Goal: Task Accomplishment & Management: Use online tool/utility

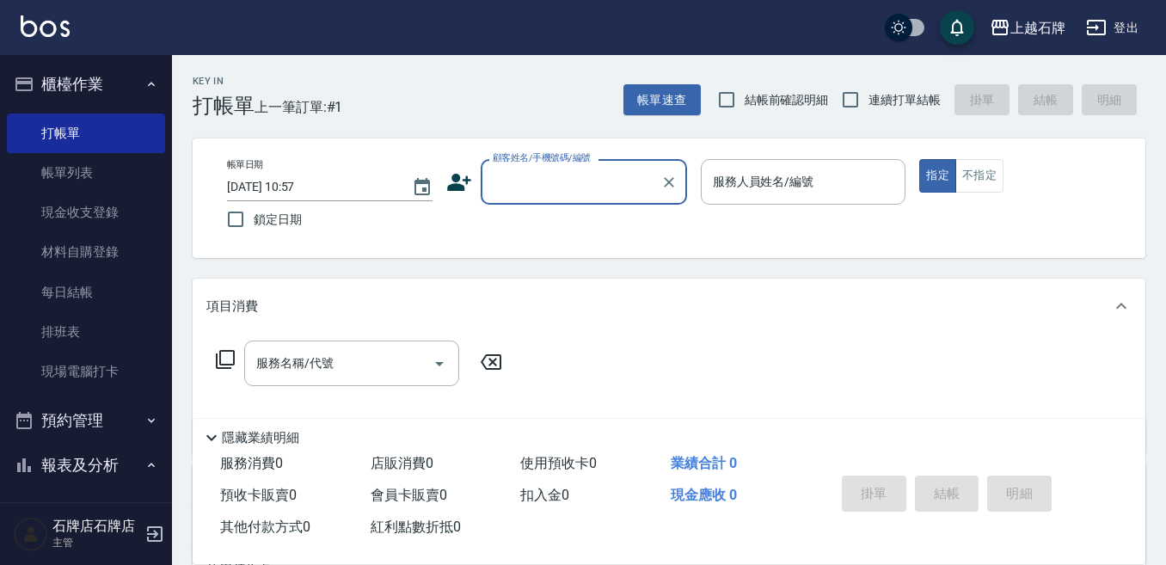
click at [575, 101] on div "Key In 打帳單 上一筆訂單:#1 帳單速查 結帳前確認明細 連續打單結帳 掛單 結帳 明細" at bounding box center [658, 86] width 973 height 63
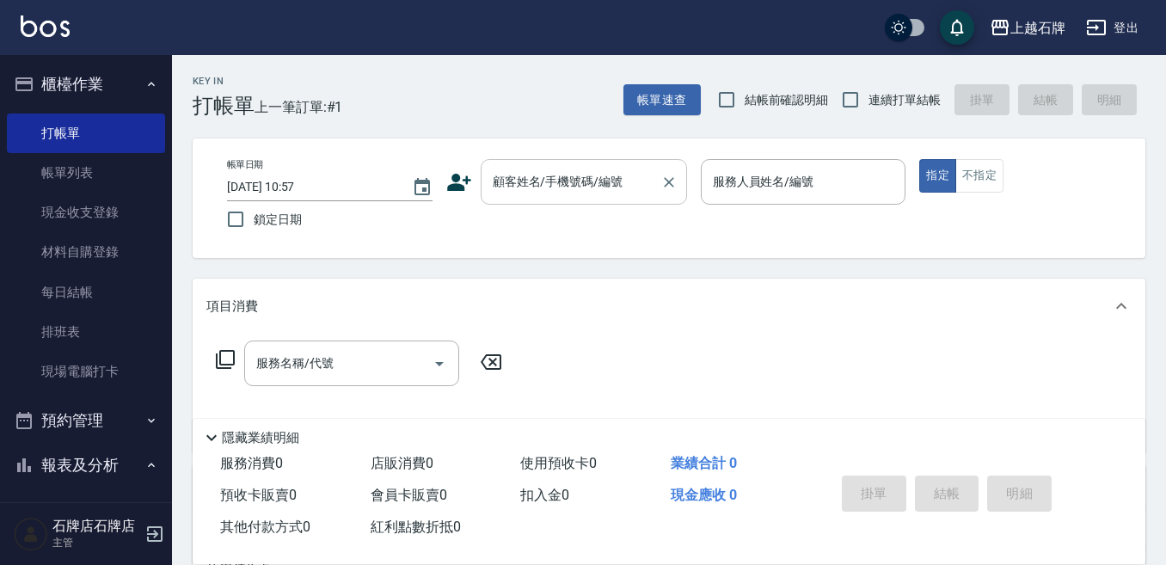
click at [571, 187] on input "顧客姓名/手機號碼/編號" at bounding box center [570, 182] width 165 height 30
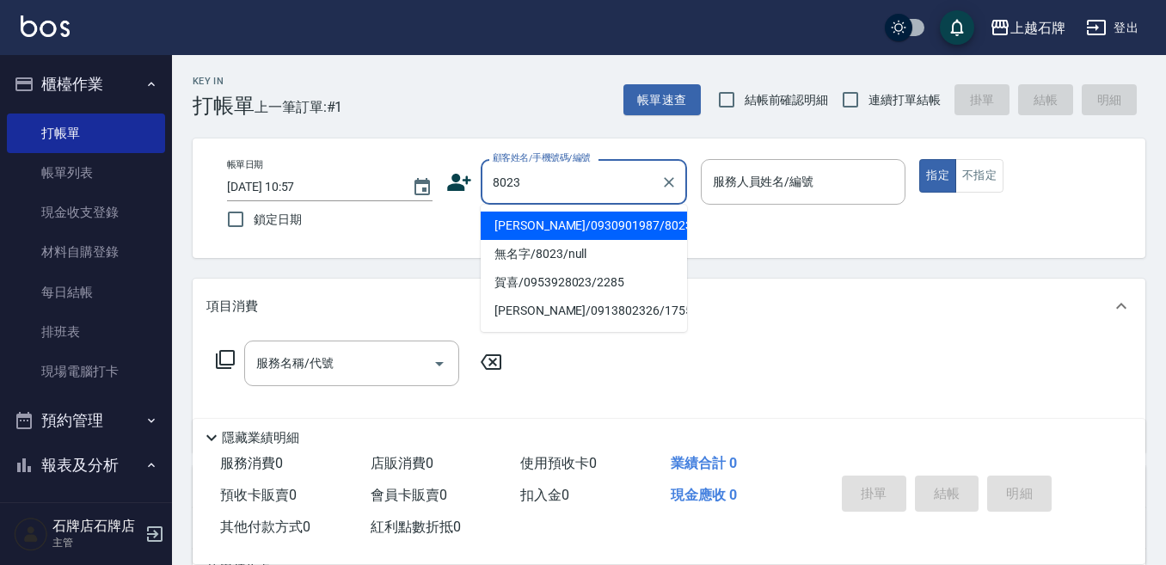
click at [575, 224] on li "[PERSON_NAME]/0930901987/8023" at bounding box center [584, 226] width 206 height 28
type input "[PERSON_NAME]/0930901987/8023"
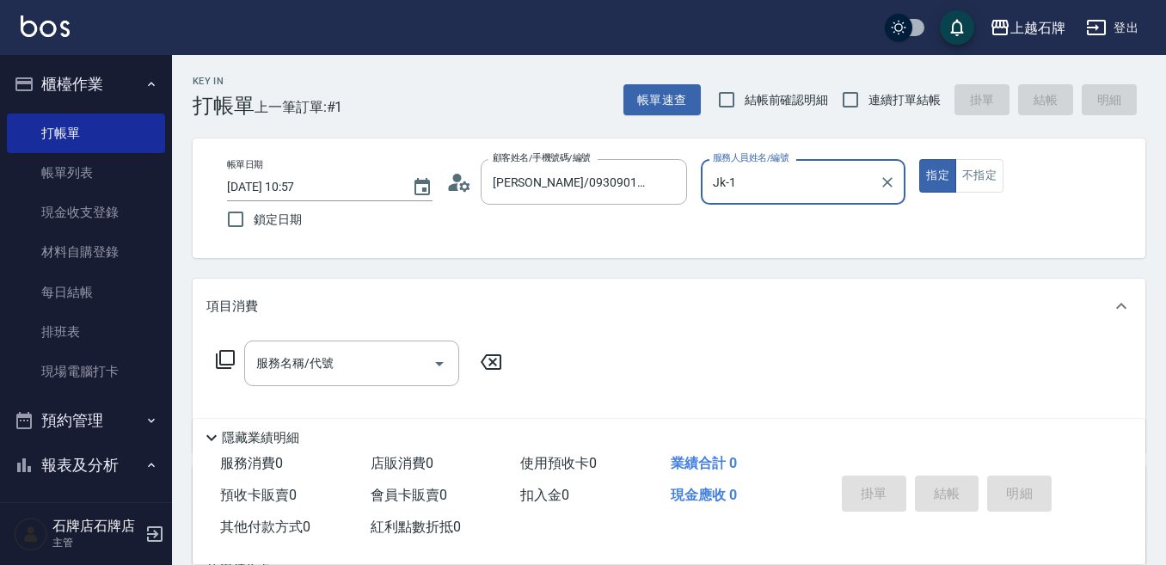
type input "Jk-1"
click at [383, 358] on input "服務名稱/代號" at bounding box center [339, 363] width 174 height 30
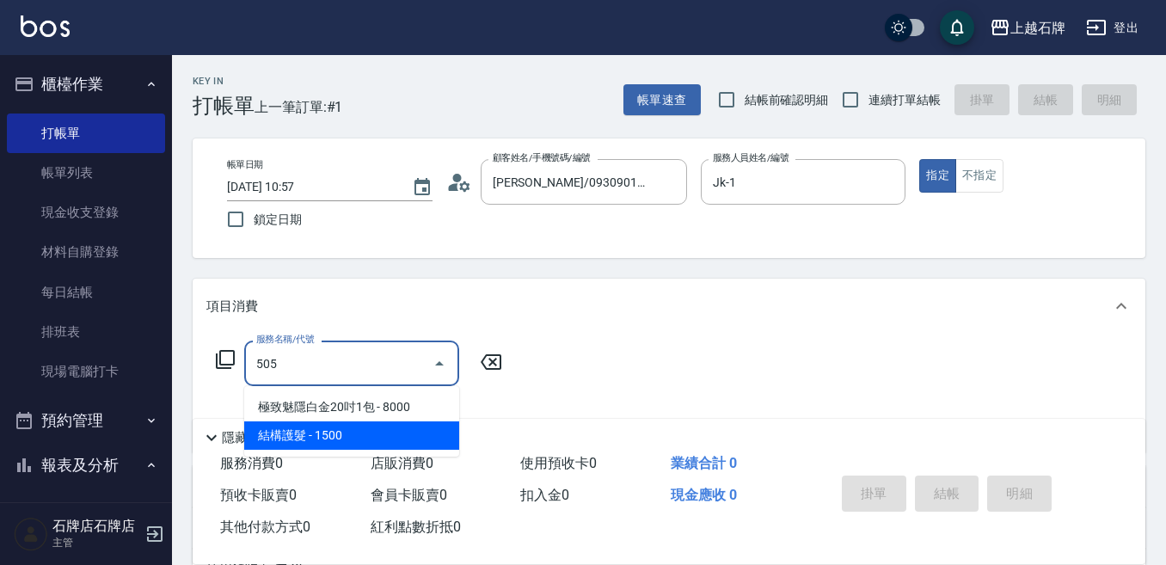
click at [365, 435] on span "結構護髮 - 1500" at bounding box center [351, 435] width 215 height 28
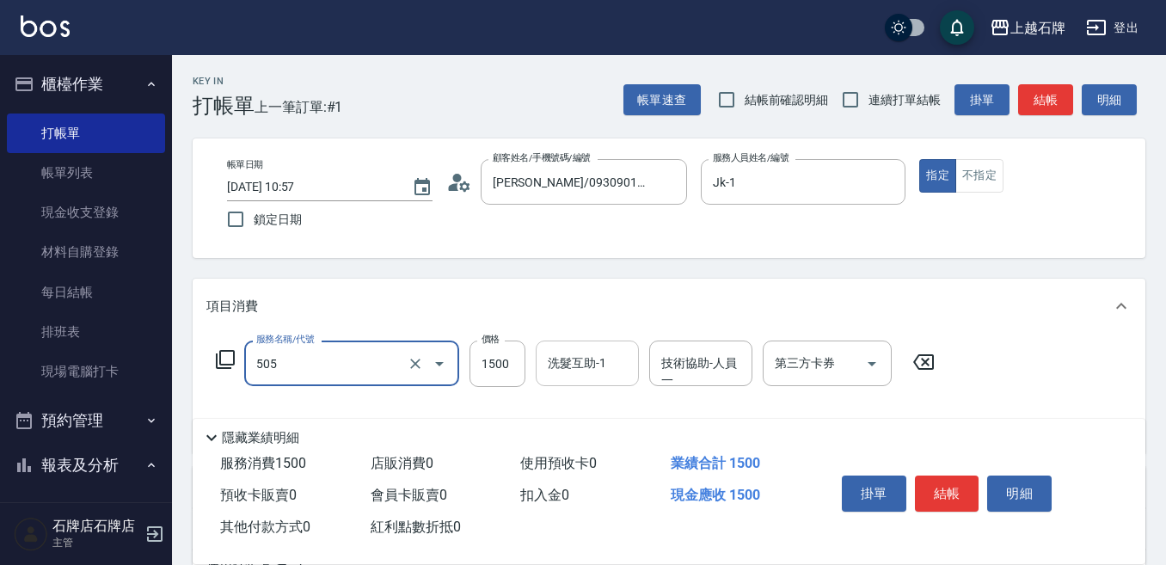
click at [609, 361] on input "洗髮互助-1" at bounding box center [587, 363] width 88 height 30
type input "結構護髮(505)"
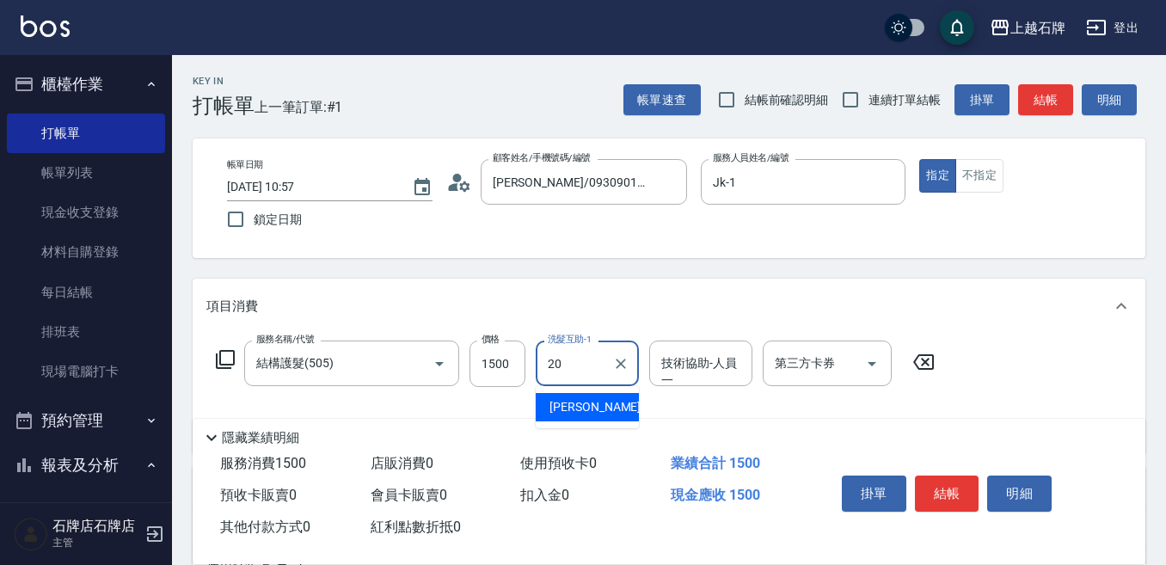
click at [609, 398] on div "[PERSON_NAME] -20" at bounding box center [587, 407] width 103 height 28
type input "[PERSON_NAME]-20"
click at [705, 364] on div "技術協助-人員一 技術協助-人員[PERSON_NAME]" at bounding box center [700, 364] width 103 height 46
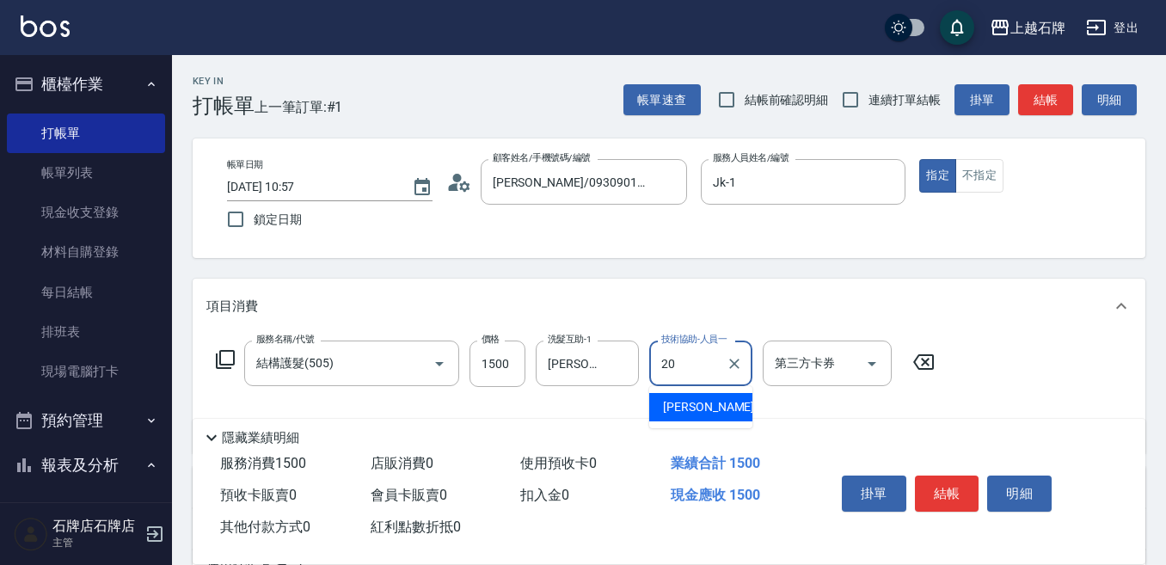
click at [697, 391] on ul "[PERSON_NAME] -20" at bounding box center [700, 407] width 103 height 42
click at [701, 394] on div "[PERSON_NAME] -20" at bounding box center [700, 407] width 103 height 28
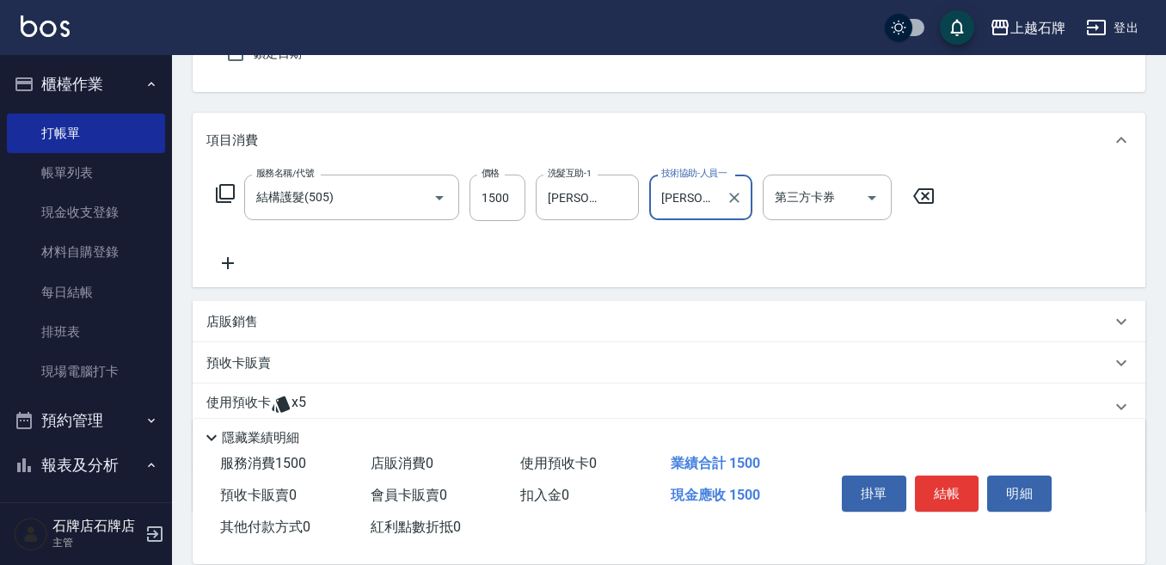
scroll to position [172, 0]
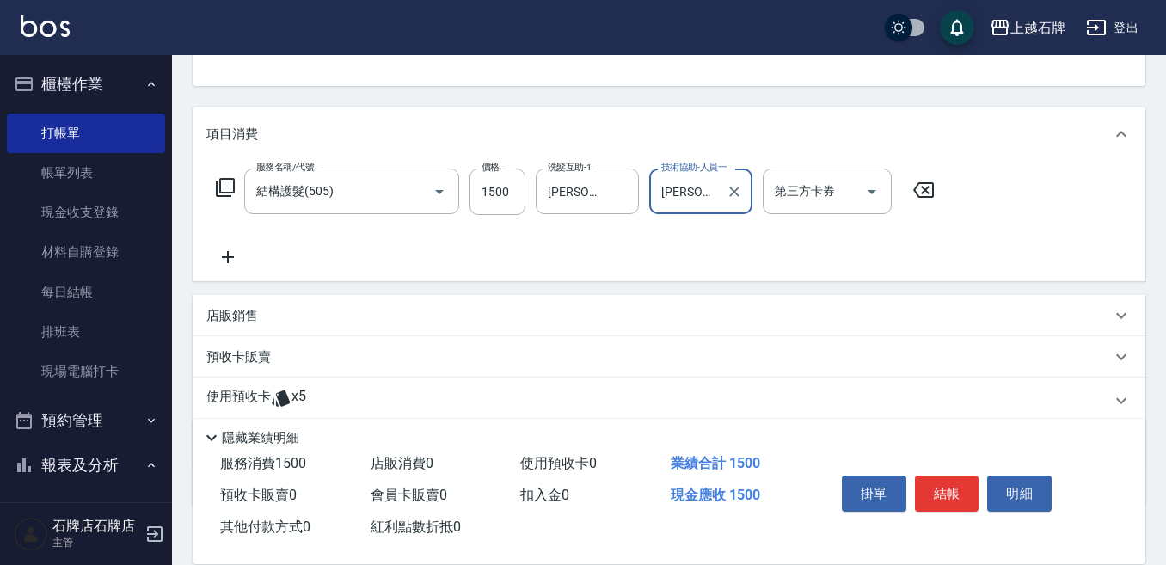
type input "[PERSON_NAME]-20"
click at [242, 261] on icon at bounding box center [227, 257] width 43 height 21
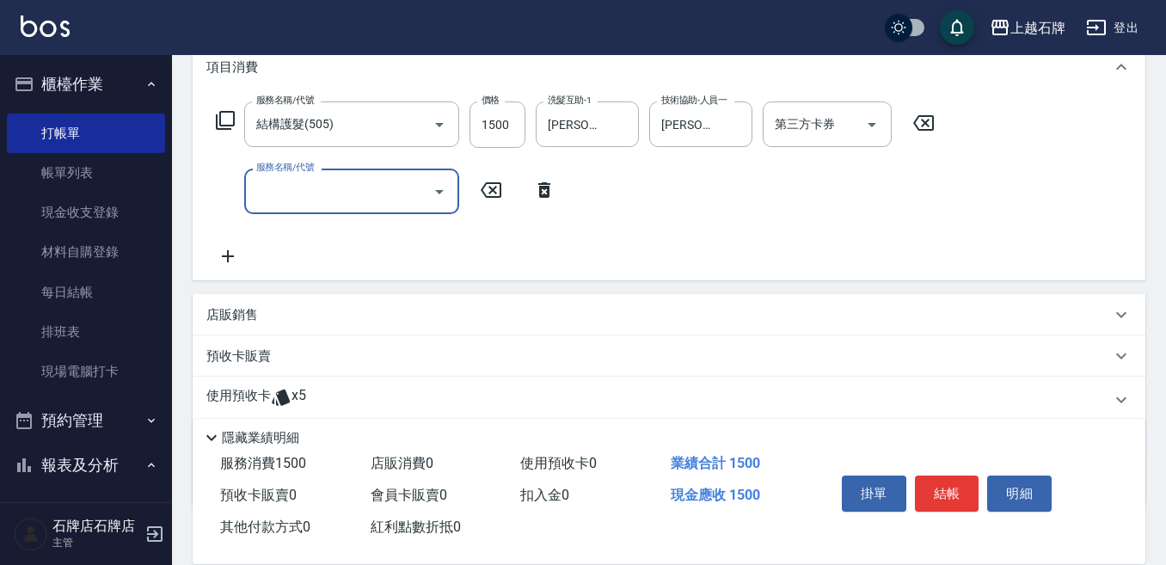
scroll to position [344, 0]
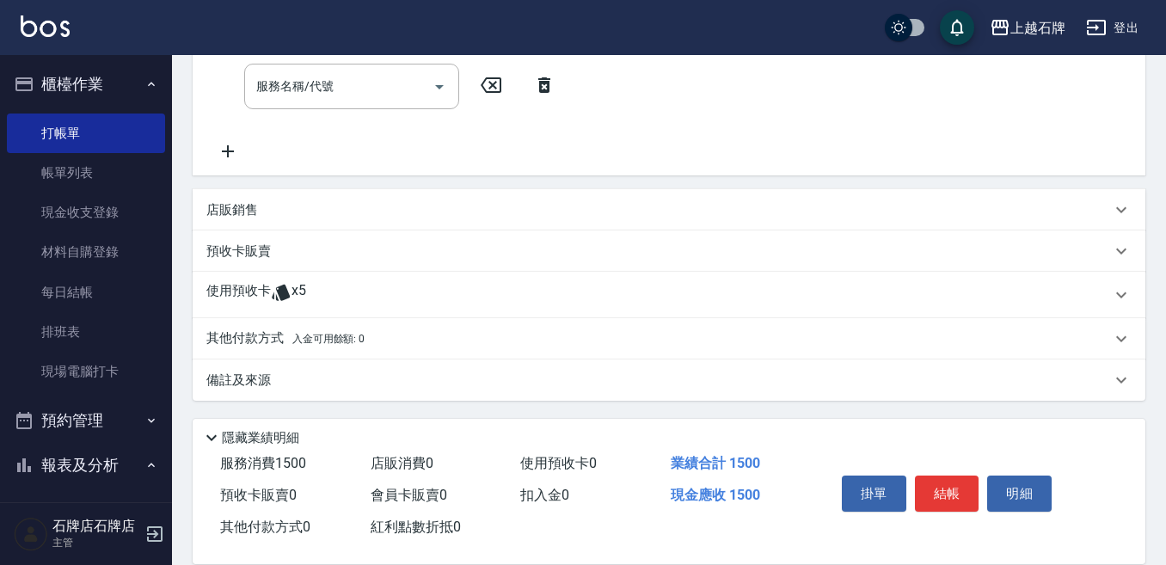
click at [368, 291] on div "使用預收卡 x5" at bounding box center [658, 295] width 905 height 26
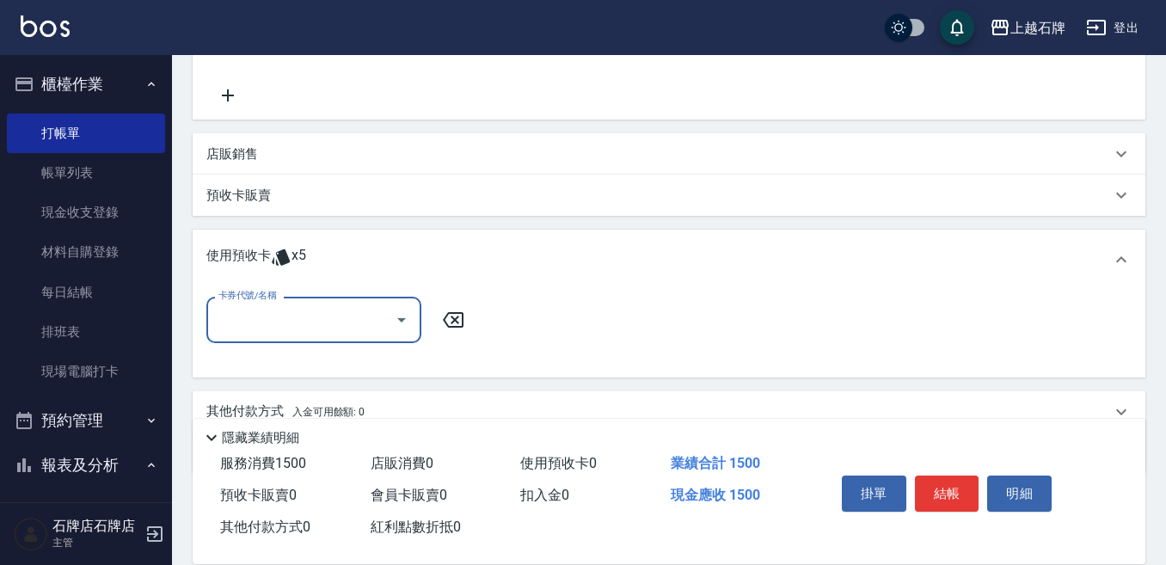
scroll to position [473, 0]
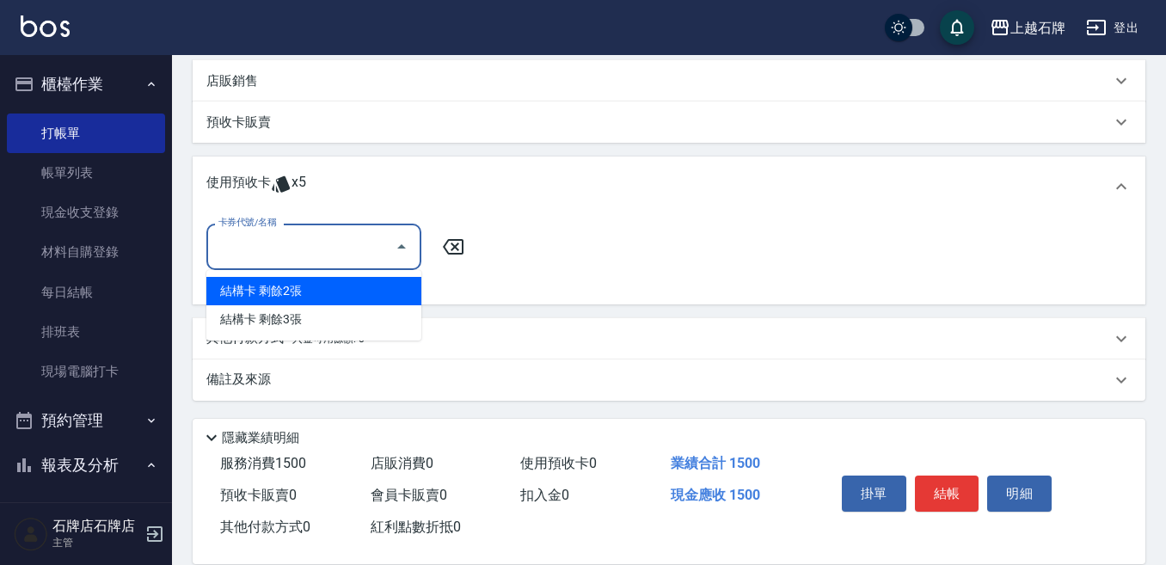
click at [338, 252] on input "卡券代號/名稱" at bounding box center [301, 246] width 174 height 30
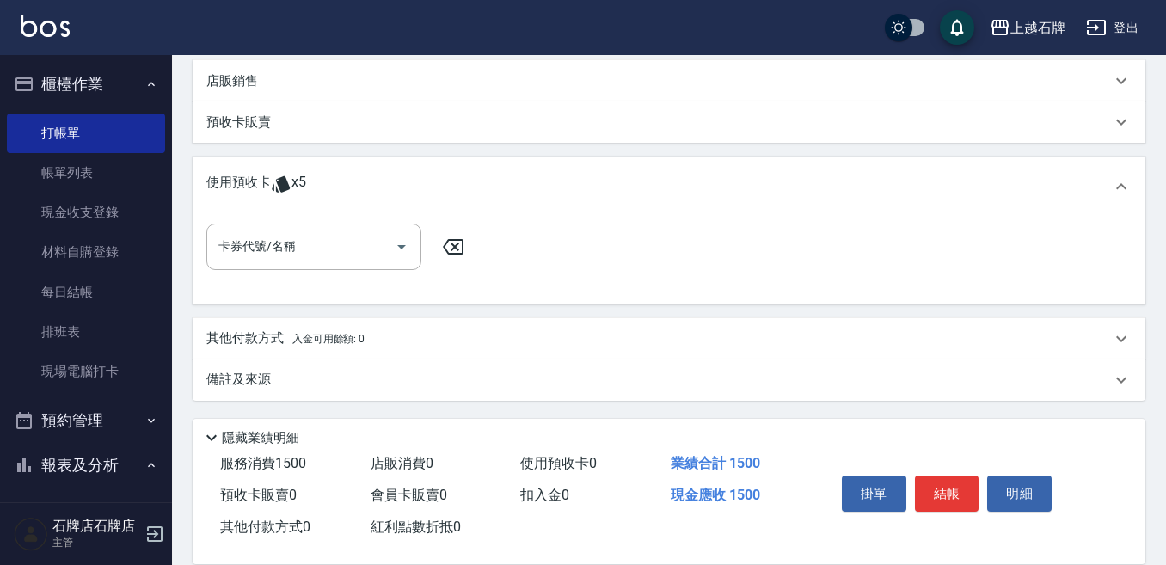
click at [448, 246] on icon at bounding box center [453, 246] width 43 height 21
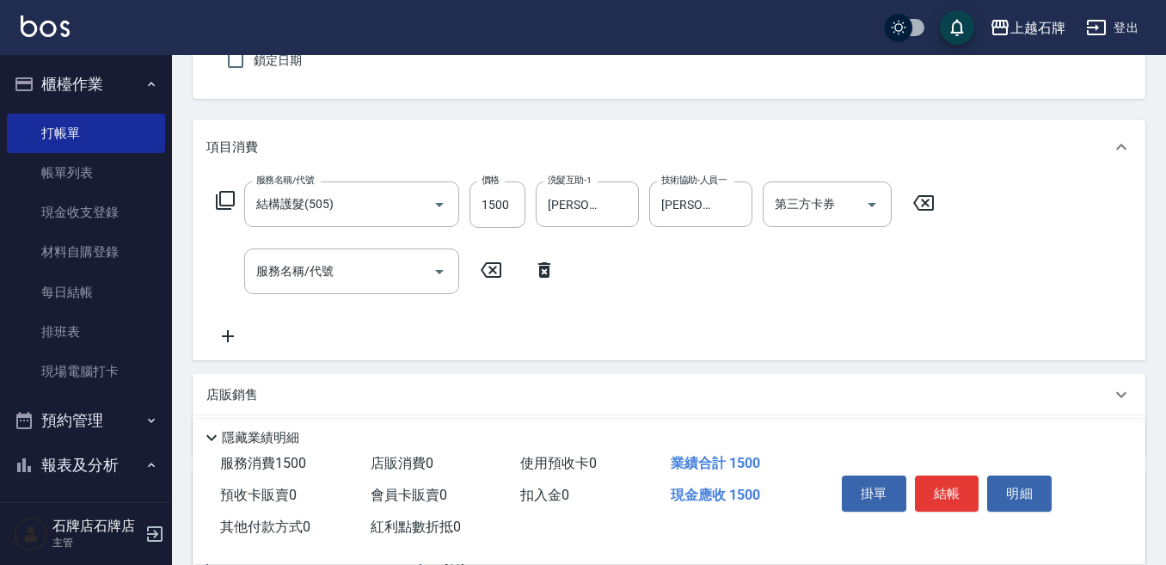
scroll to position [129, 0]
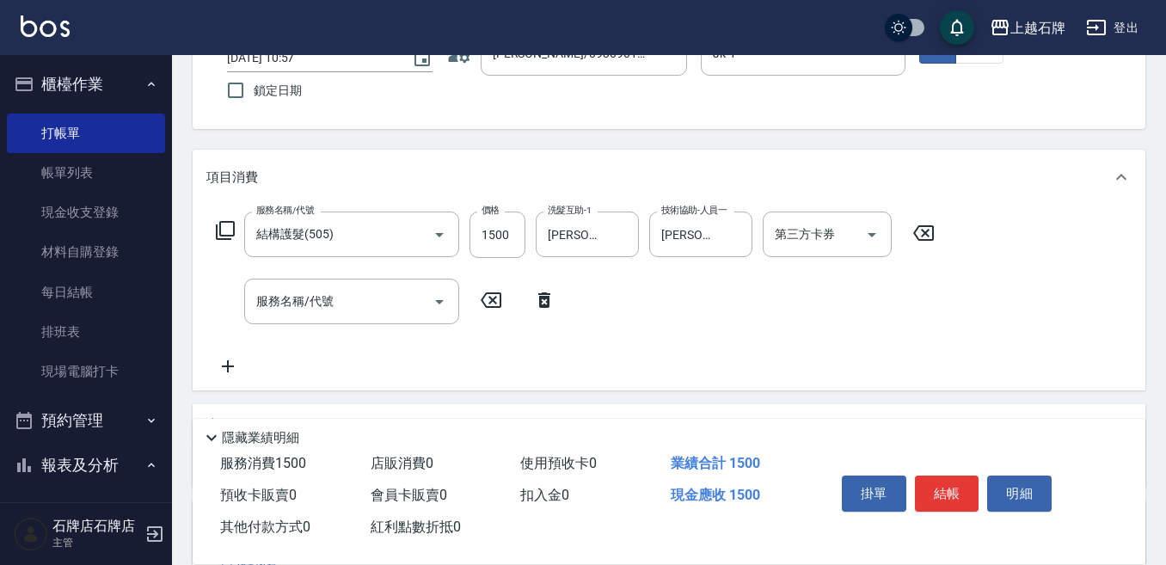
click at [531, 294] on icon at bounding box center [544, 300] width 43 height 21
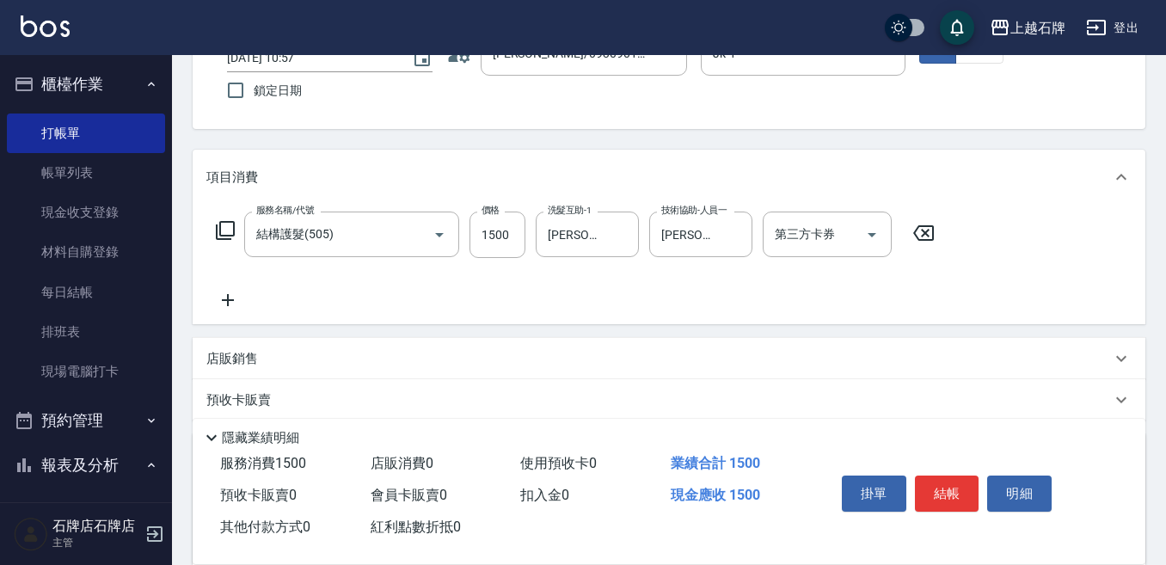
click at [933, 237] on icon at bounding box center [923, 232] width 21 height 15
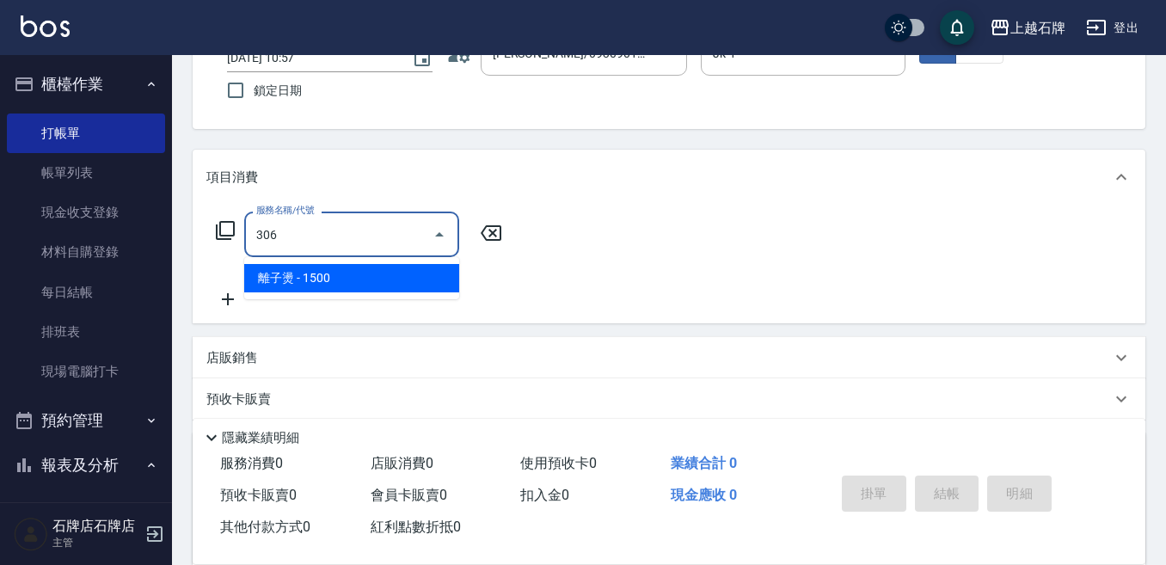
click at [365, 279] on span "離子燙 - 1500" at bounding box center [351, 278] width 215 height 28
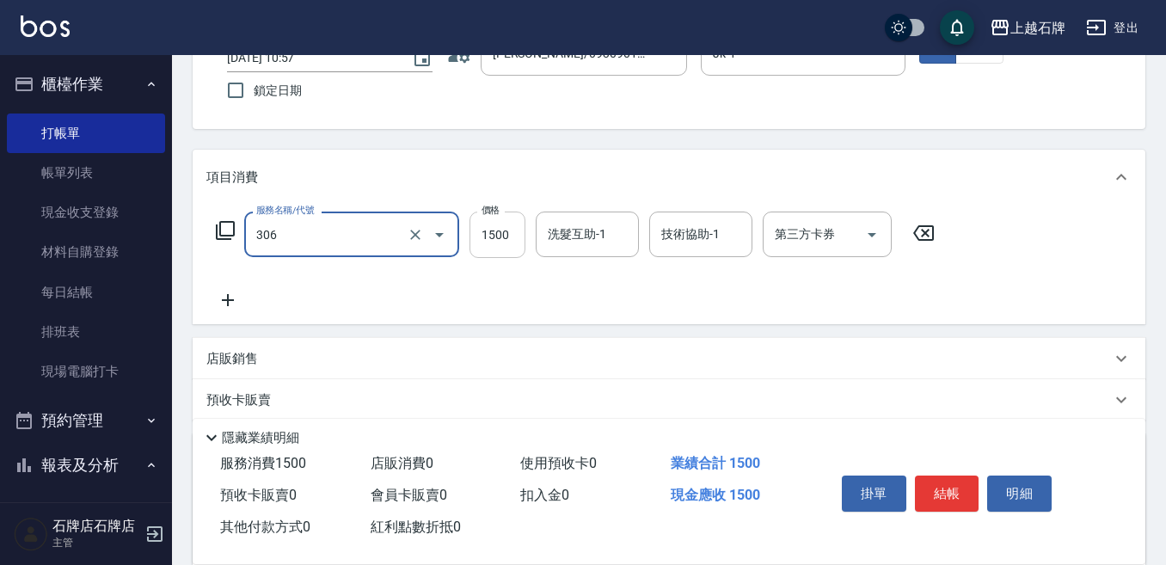
click at [516, 231] on input "1500" at bounding box center [497, 235] width 56 height 46
type input "離子燙(306)"
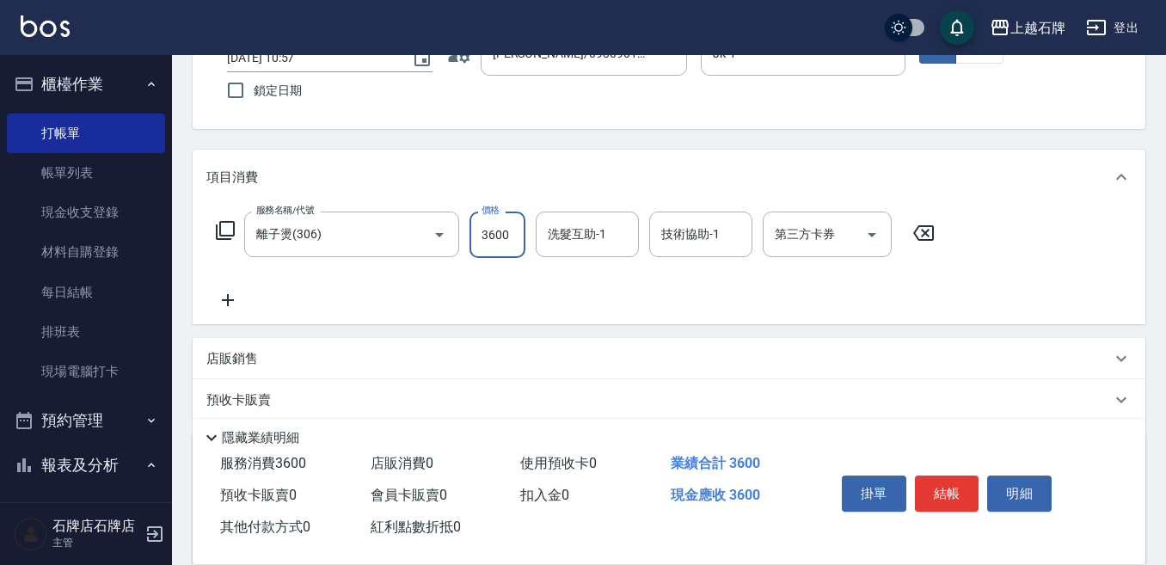
type input "3600"
drag, startPoint x: 257, startPoint y: 285, endPoint x: 226, endPoint y: 292, distance: 31.7
click at [227, 292] on div "服務名稱/代號 離子燙(306) 服務名稱/代號 價格 3600 價格 洗髮互助-1 洗髮互助-1 技術協助-1 技術協助-1 第三方卡券 第三方卡券" at bounding box center [575, 261] width 739 height 99
click at [226, 292] on icon at bounding box center [227, 300] width 43 height 21
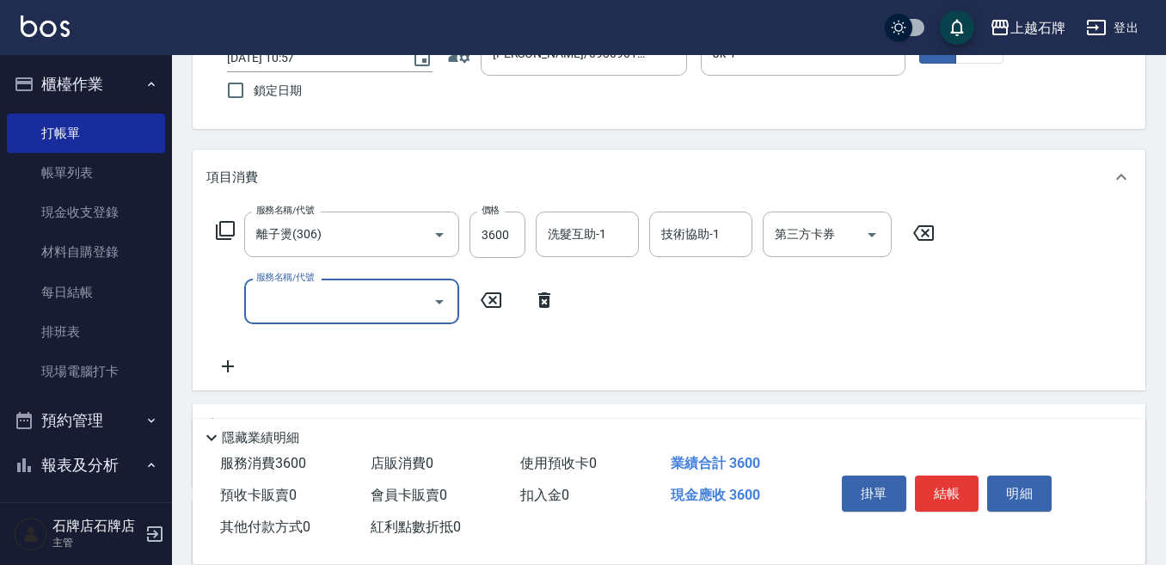
click at [343, 303] on input "服務名稱/代號" at bounding box center [339, 301] width 174 height 30
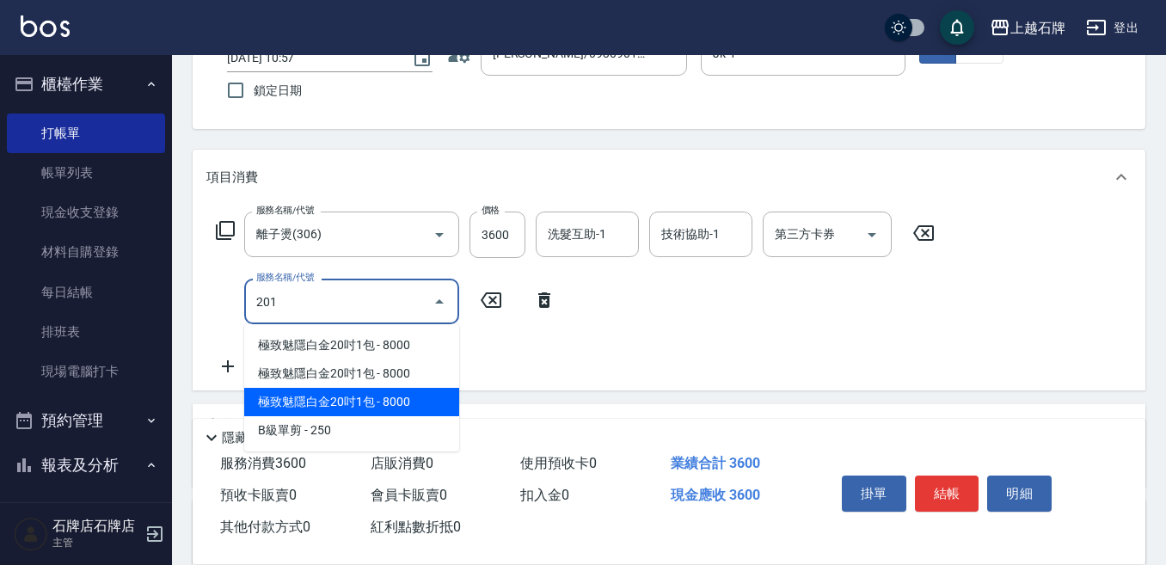
click at [363, 411] on span "極致魅隱白金20吋1包 - 8000" at bounding box center [351, 402] width 215 height 28
type input "極致魅隱白金20吋1包(742)"
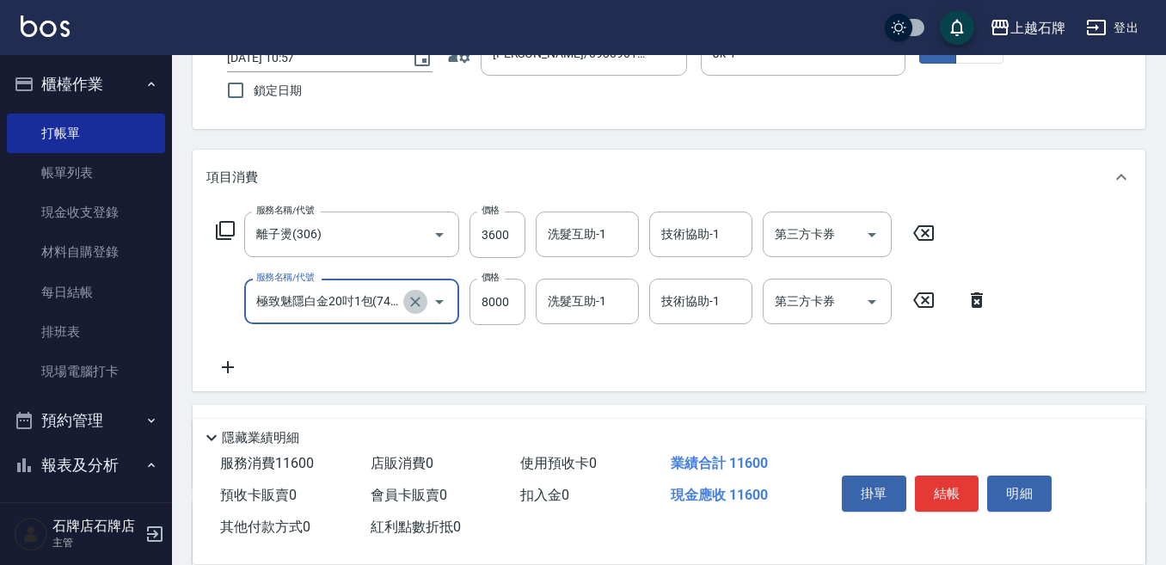
click at [414, 300] on icon "Clear" at bounding box center [415, 302] width 10 height 10
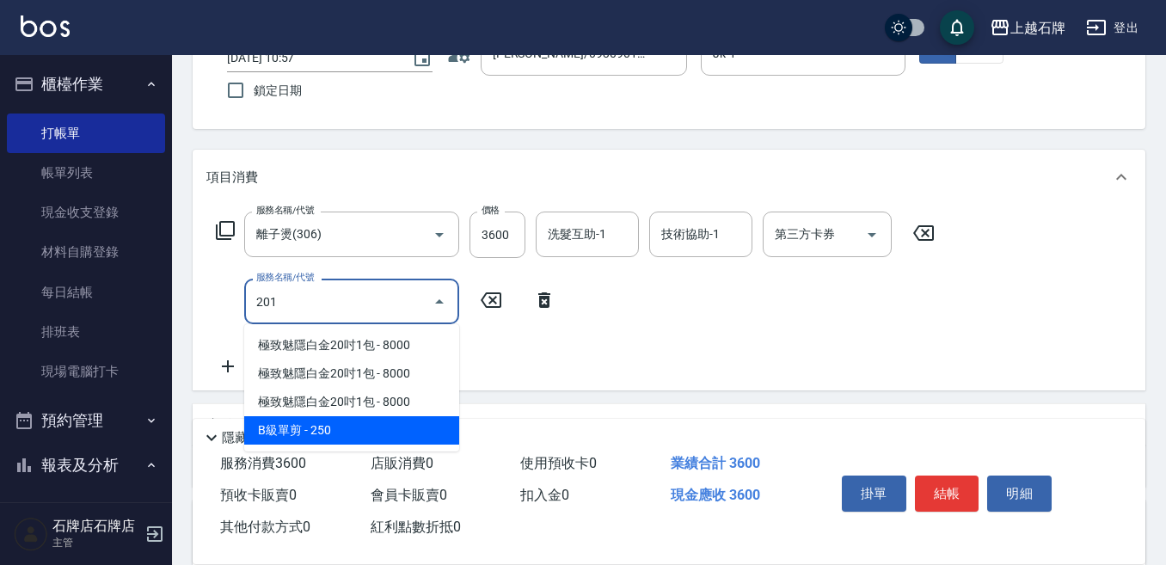
click at [396, 434] on span "B級單剪 - 250" at bounding box center [351, 430] width 215 height 28
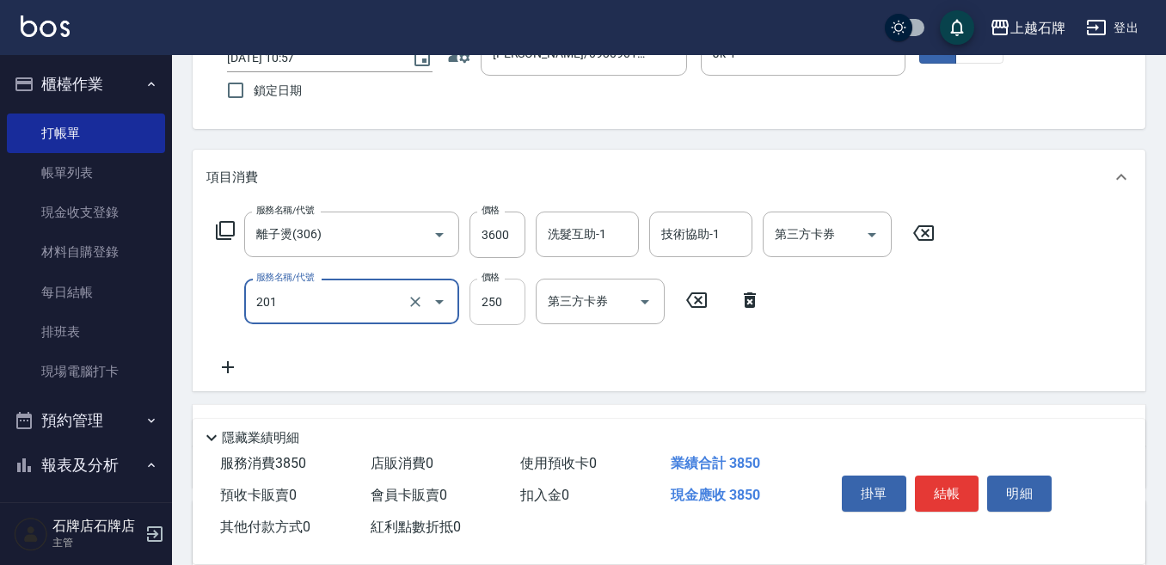
type input "B級單剪(201)"
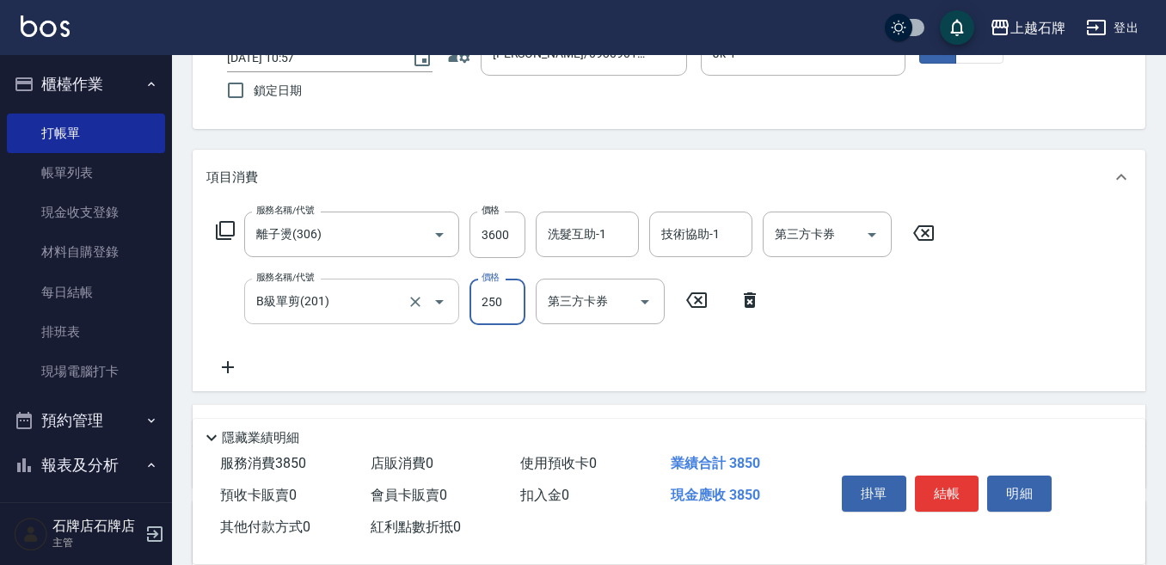
drag, startPoint x: 484, startPoint y: 298, endPoint x: 500, endPoint y: 302, distance: 16.1
click at [484, 298] on input "250" at bounding box center [497, 302] width 56 height 46
type input "350"
click at [580, 143] on div "Key In 打帳單 上一筆訂單:#1 帳單速查 結帳前確認明細 連續打單結帳 掛單 結帳 明細 帳單日期 [DATE] 10:57 鎖定日期 顧客姓名/手機…" at bounding box center [669, 418] width 994 height 985
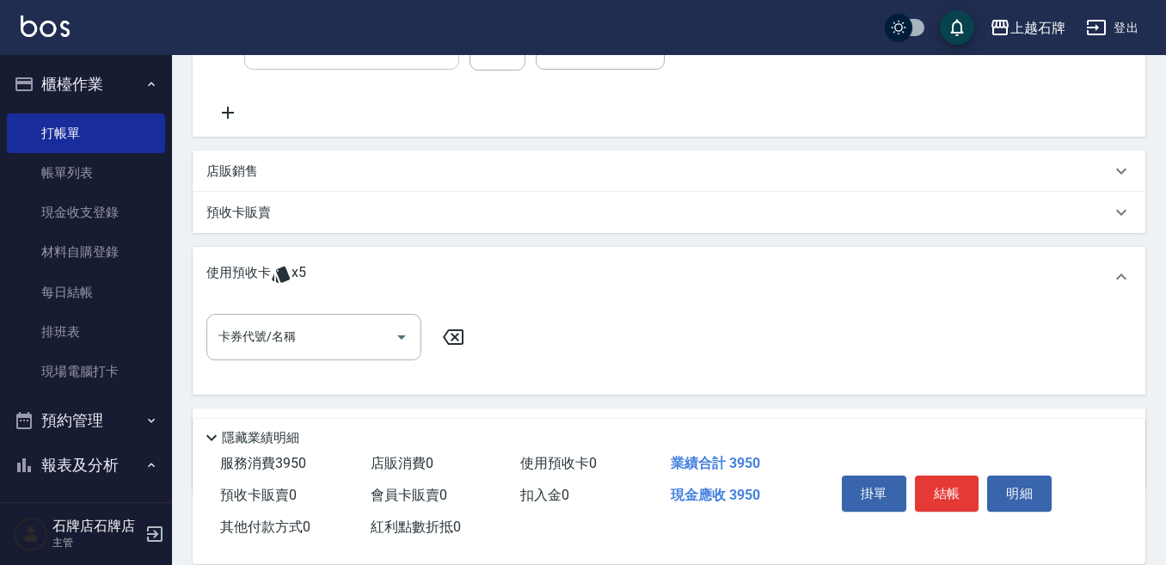
scroll to position [387, 0]
click at [291, 328] on input "卡券代號/名稱" at bounding box center [301, 333] width 174 height 30
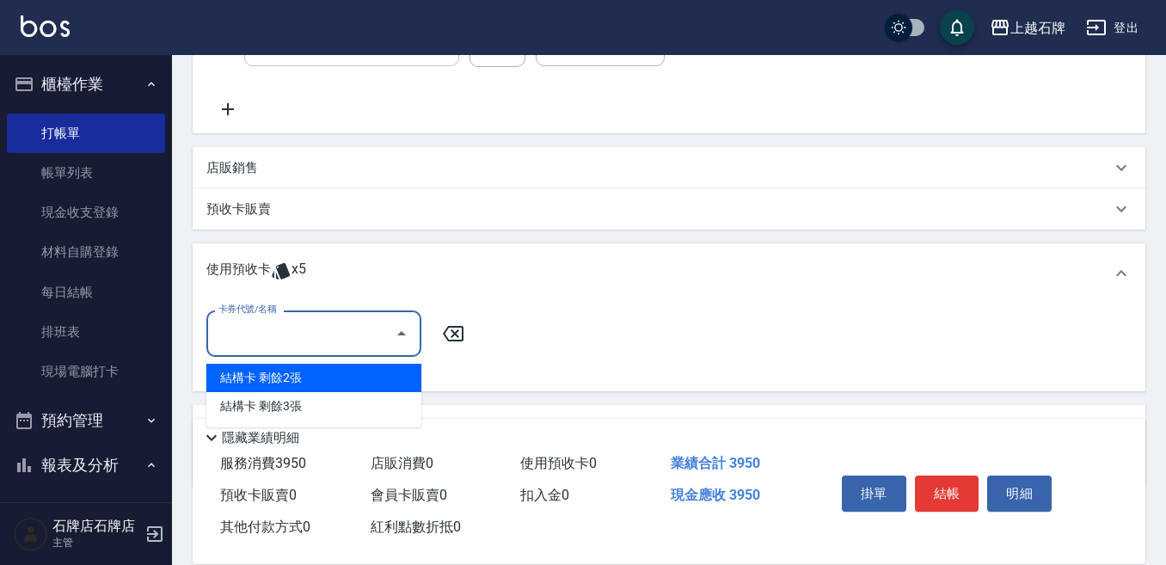
click at [317, 377] on div "結構卡 剩餘2張" at bounding box center [313, 378] width 215 height 28
type input "結構卡"
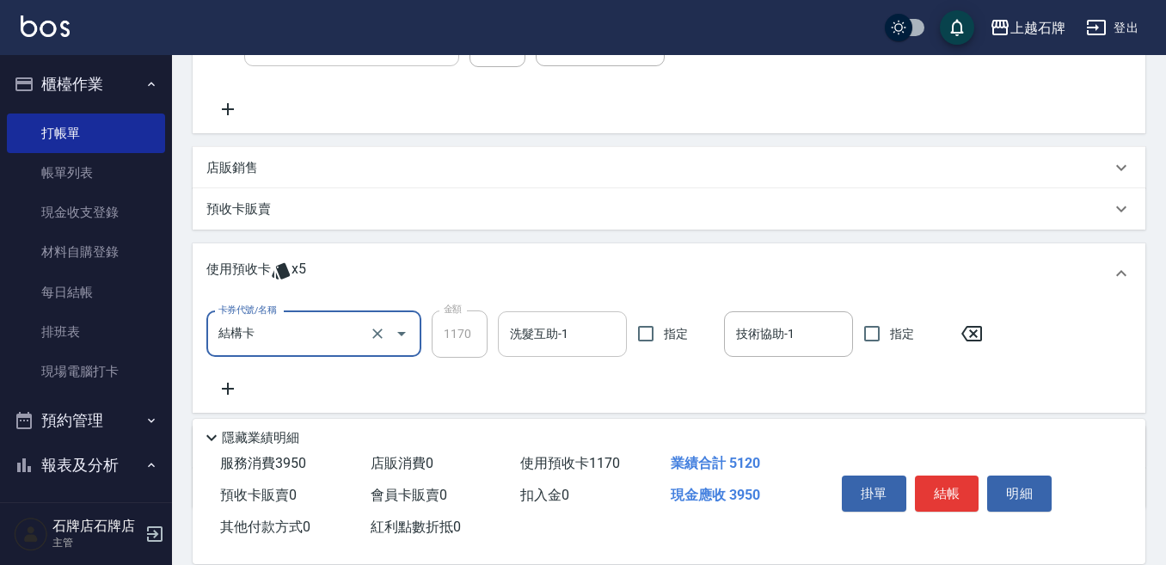
drag, startPoint x: 537, startPoint y: 334, endPoint x: 552, endPoint y: 334, distance: 14.6
click at [538, 334] on input "洗髮互助-1" at bounding box center [563, 334] width 114 height 30
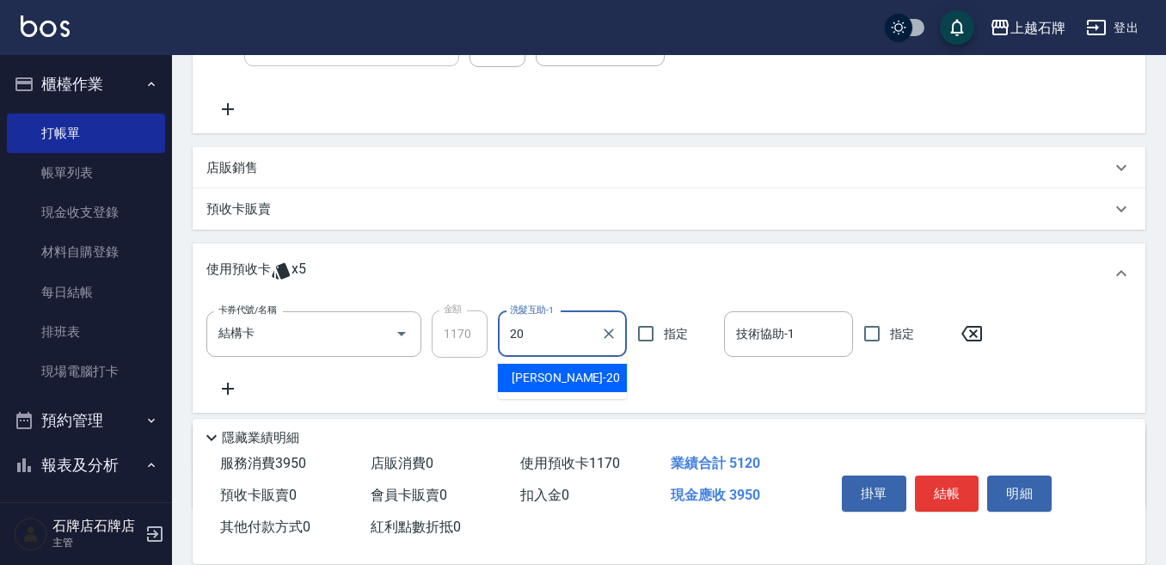
click at [547, 374] on span "[PERSON_NAME] -20" at bounding box center [566, 378] width 108 height 18
type input "[PERSON_NAME]-20"
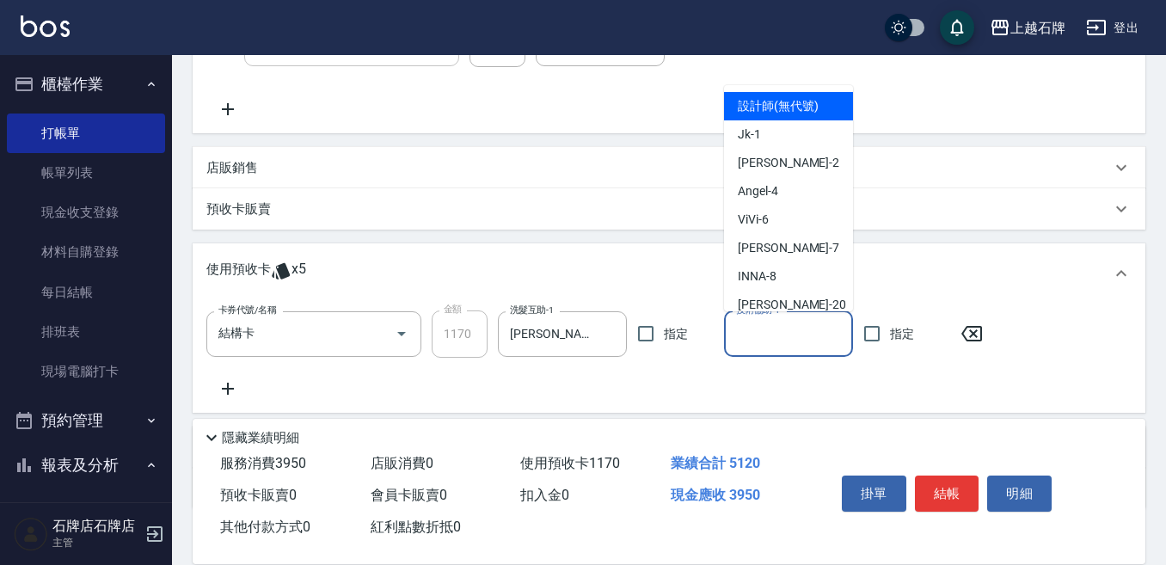
click at [741, 342] on input "技術協助-1" at bounding box center [789, 334] width 114 height 30
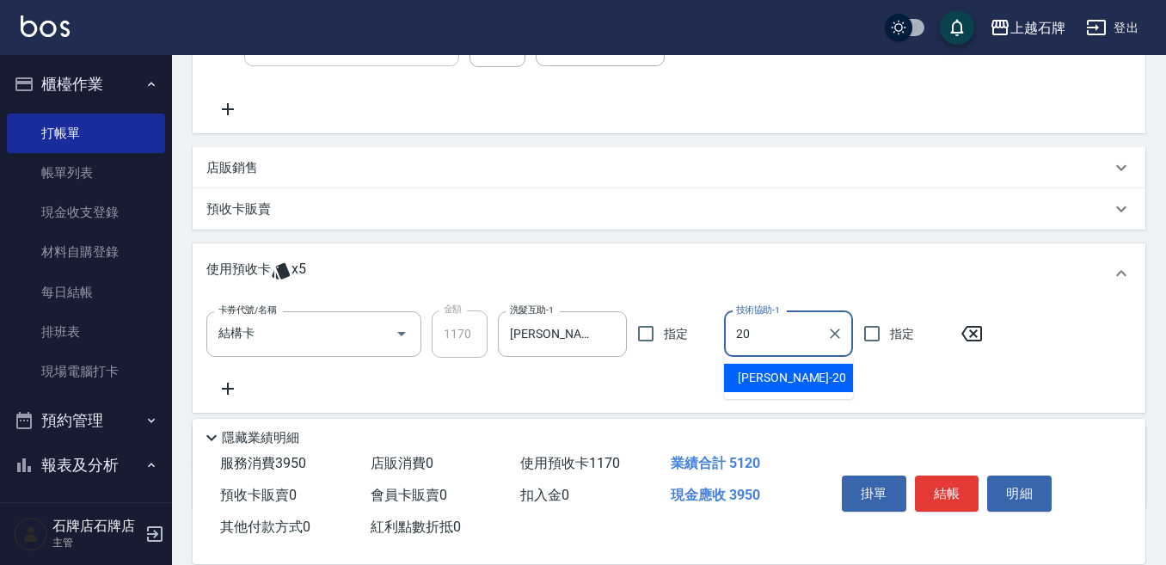
click at [767, 374] on span "[PERSON_NAME] -20" at bounding box center [792, 378] width 108 height 18
type input "[PERSON_NAME]-20"
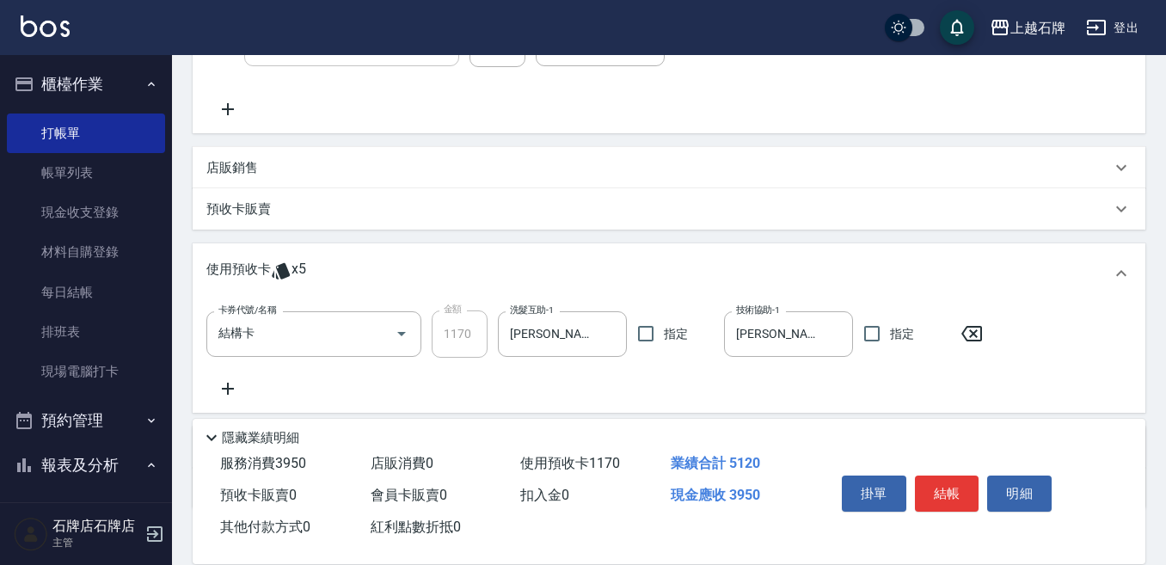
click at [964, 331] on icon at bounding box center [971, 333] width 43 height 21
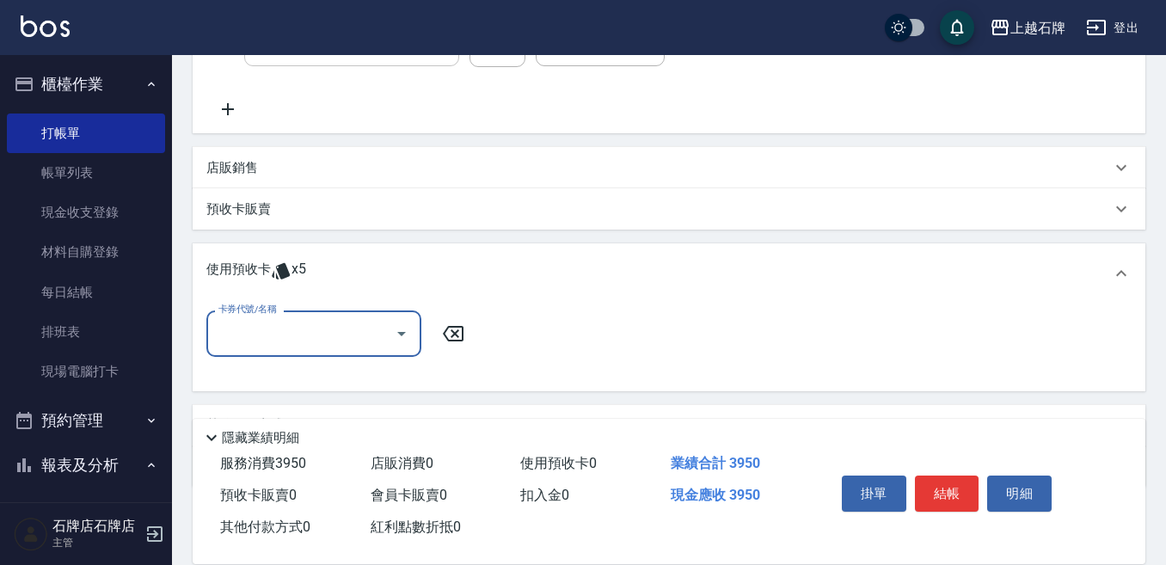
click at [312, 341] on input "卡券代號/名稱" at bounding box center [301, 333] width 174 height 30
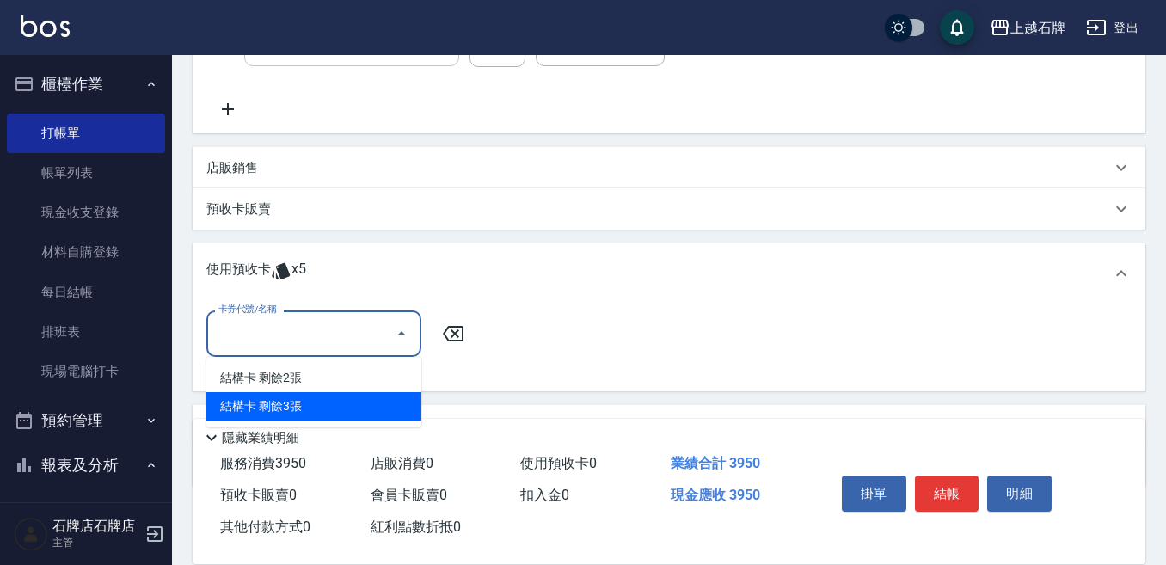
click at [304, 394] on div "結構卡 剩餘3張" at bounding box center [313, 406] width 215 height 28
type input "結構卡"
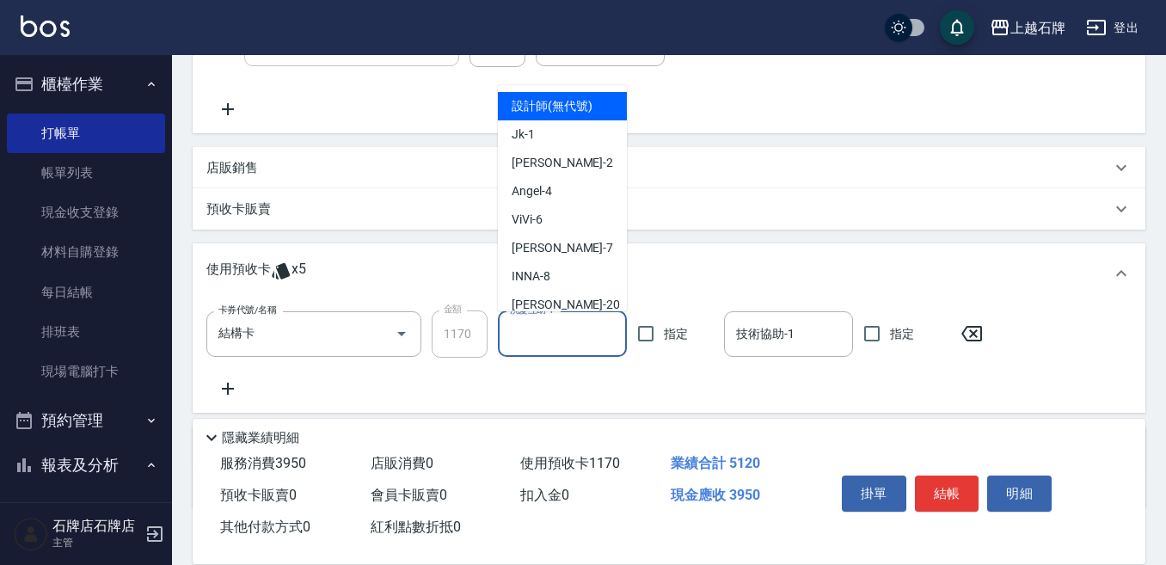
click at [558, 335] on input "洗髮互助-1" at bounding box center [563, 334] width 114 height 30
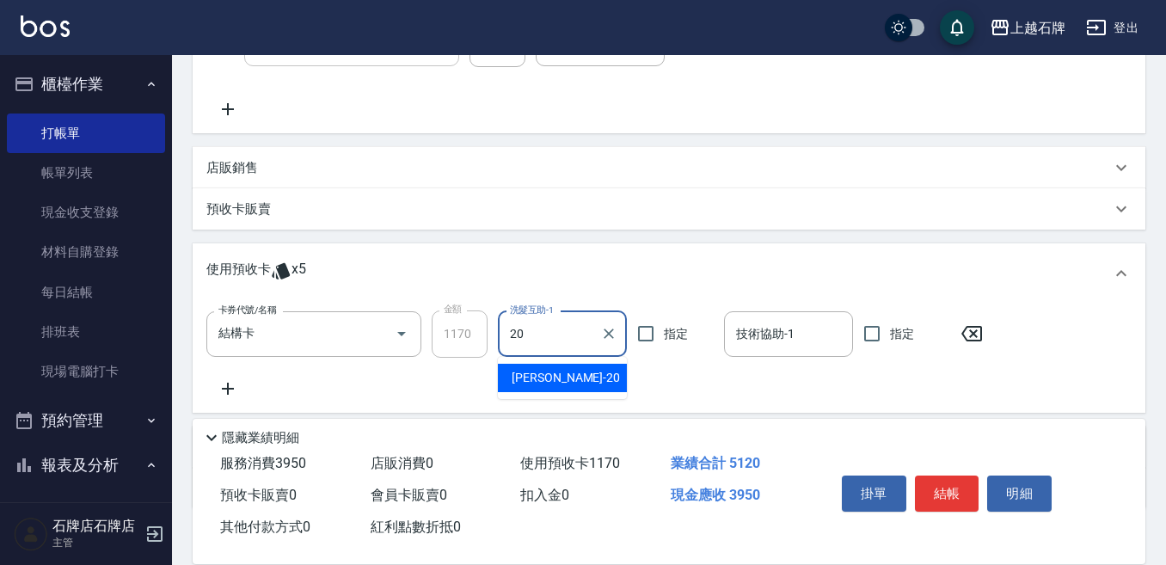
click at [571, 377] on div "[PERSON_NAME] -20" at bounding box center [562, 378] width 129 height 28
type input "[PERSON_NAME]-20"
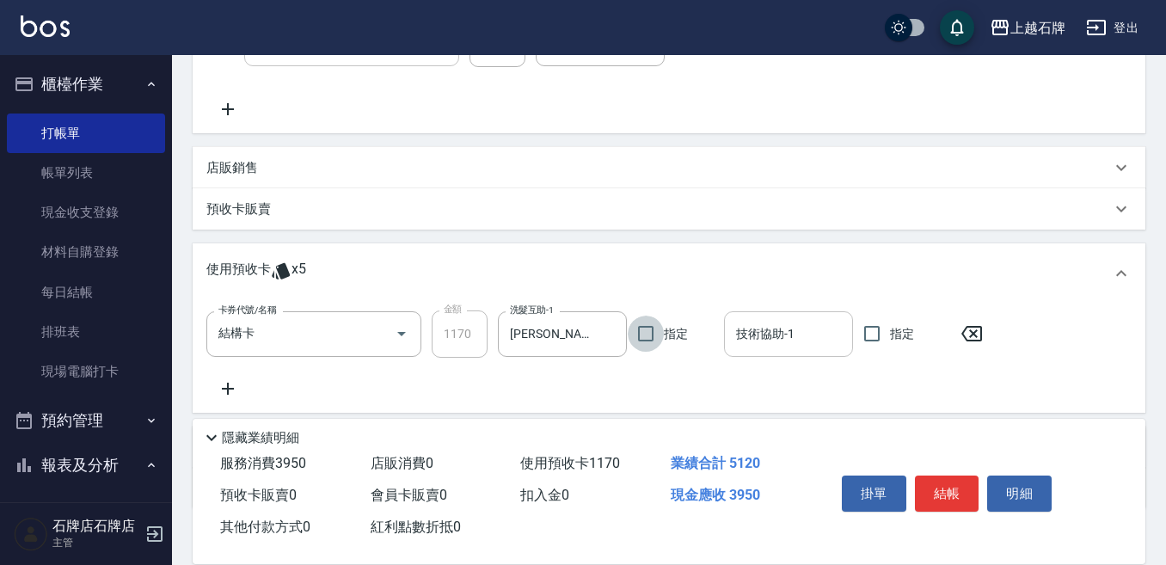
drag, startPoint x: 758, startPoint y: 356, endPoint x: 771, endPoint y: 349, distance: 15.4
click at [762, 354] on div "技術協助-1" at bounding box center [788, 334] width 129 height 46
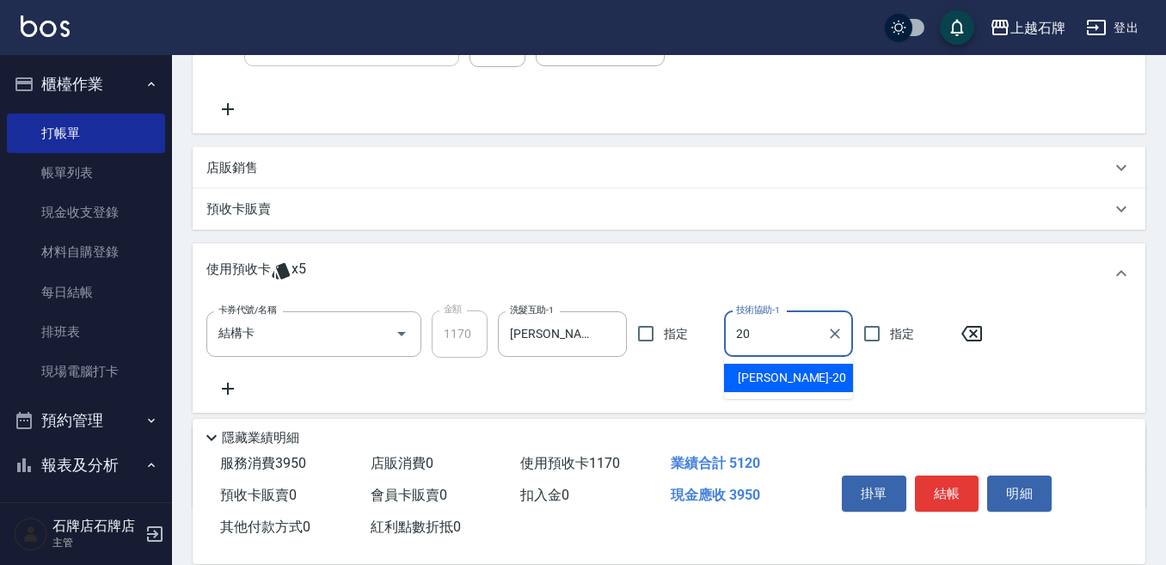
click at [779, 384] on div "[PERSON_NAME] -20" at bounding box center [788, 378] width 129 height 28
type input "[PERSON_NAME]-20"
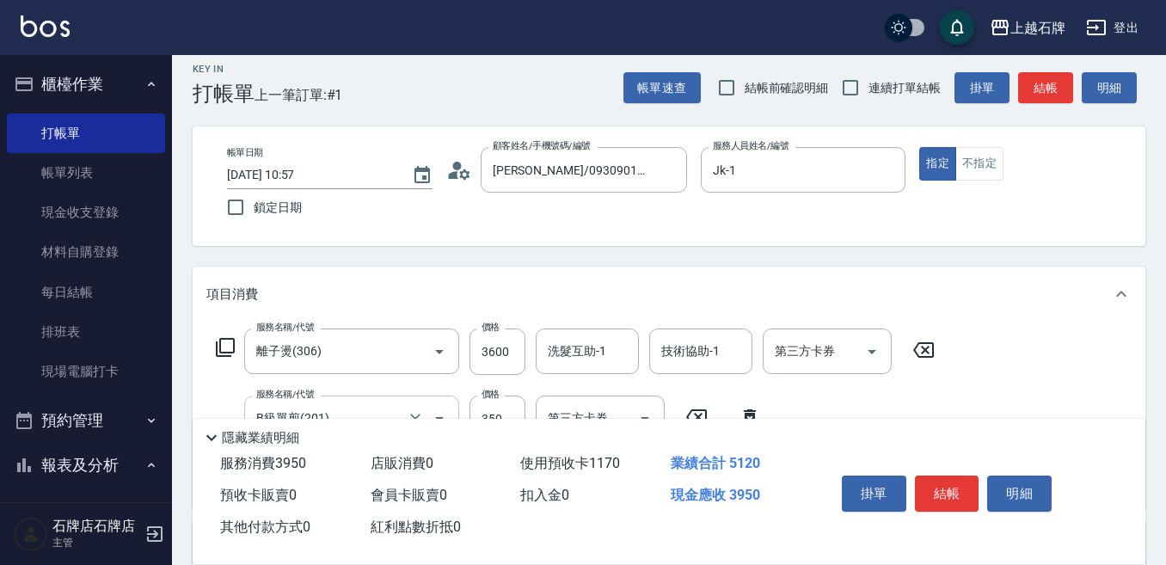
scroll to position [0, 0]
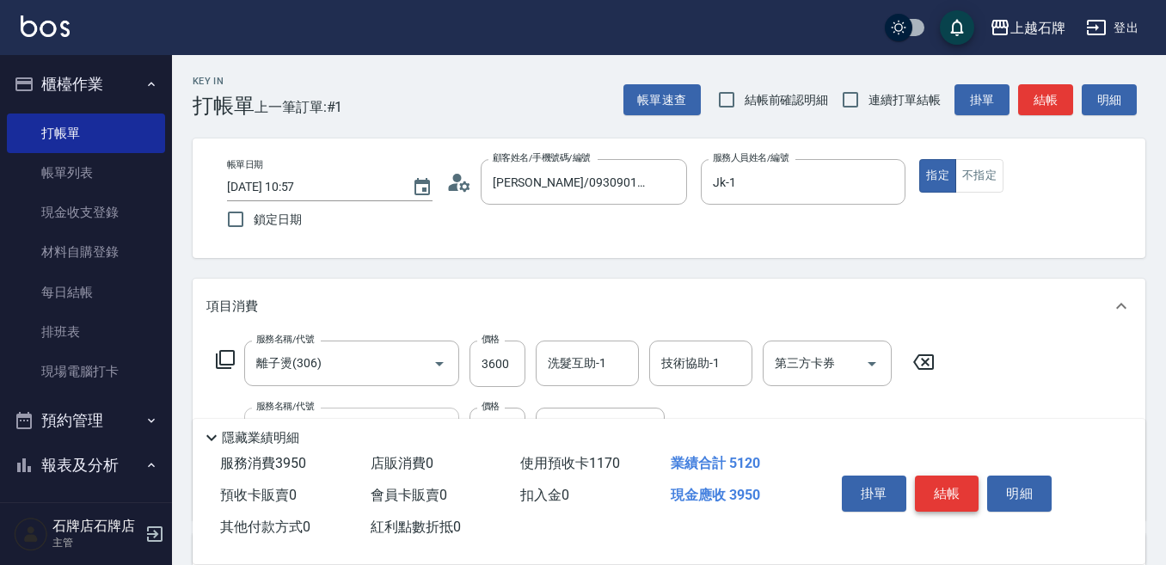
click at [961, 481] on button "結帳" at bounding box center [947, 494] width 64 height 36
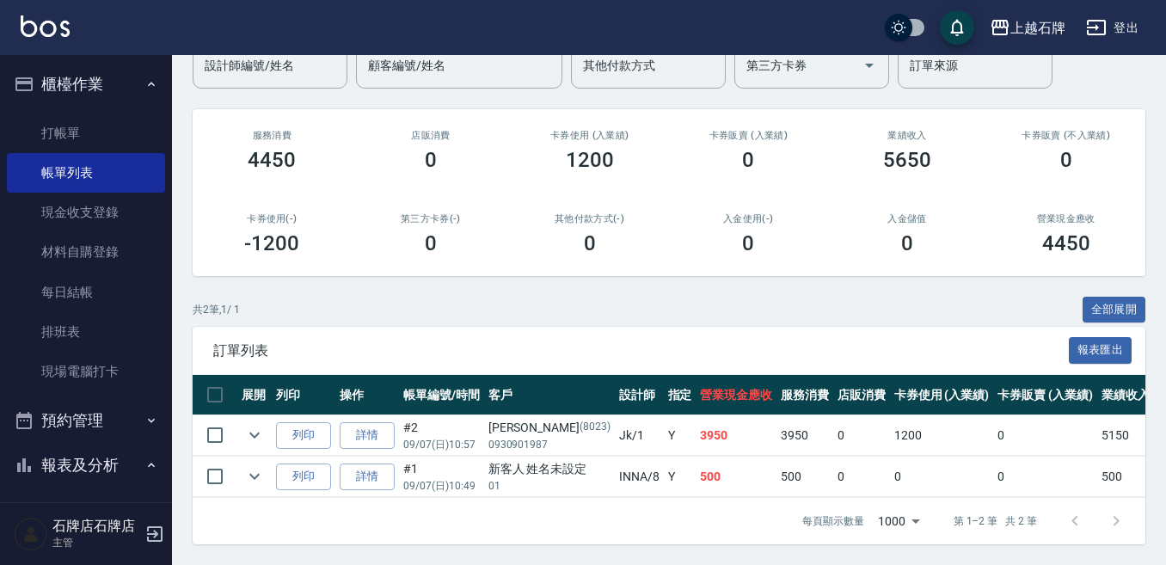
scroll to position [171, 0]
click at [312, 422] on button "列印" at bounding box center [303, 435] width 55 height 27
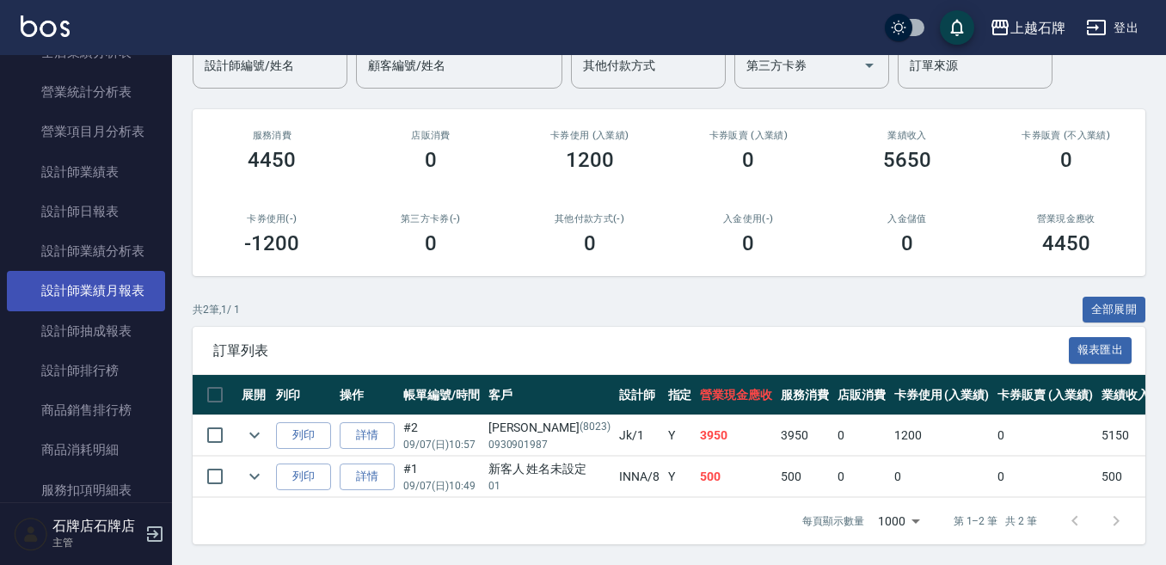
scroll to position [860, 0]
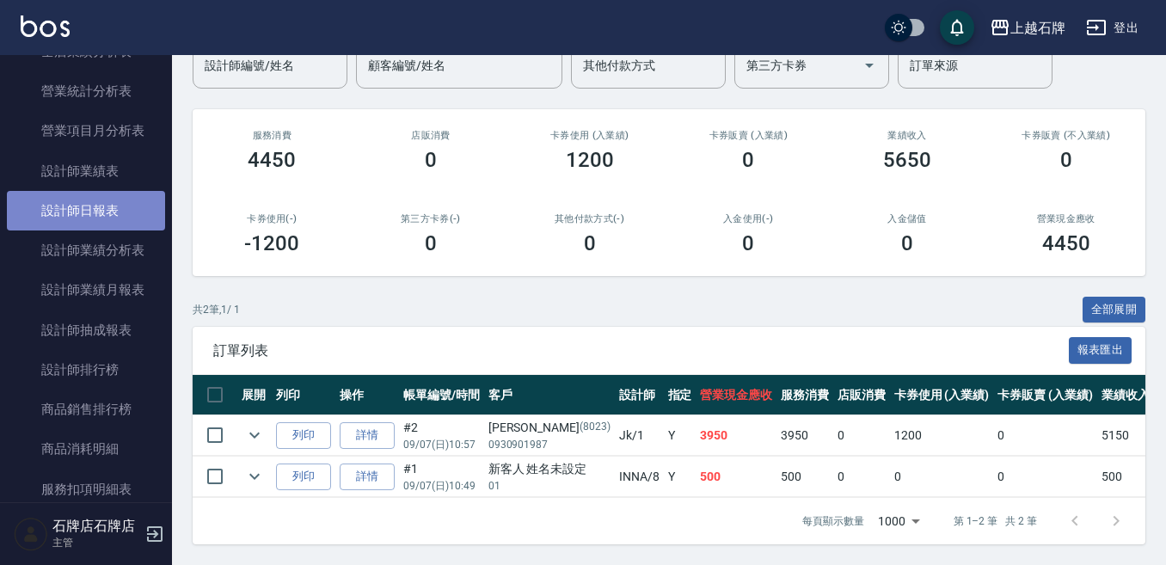
click at [122, 212] on link "設計師日報表" at bounding box center [86, 211] width 158 height 40
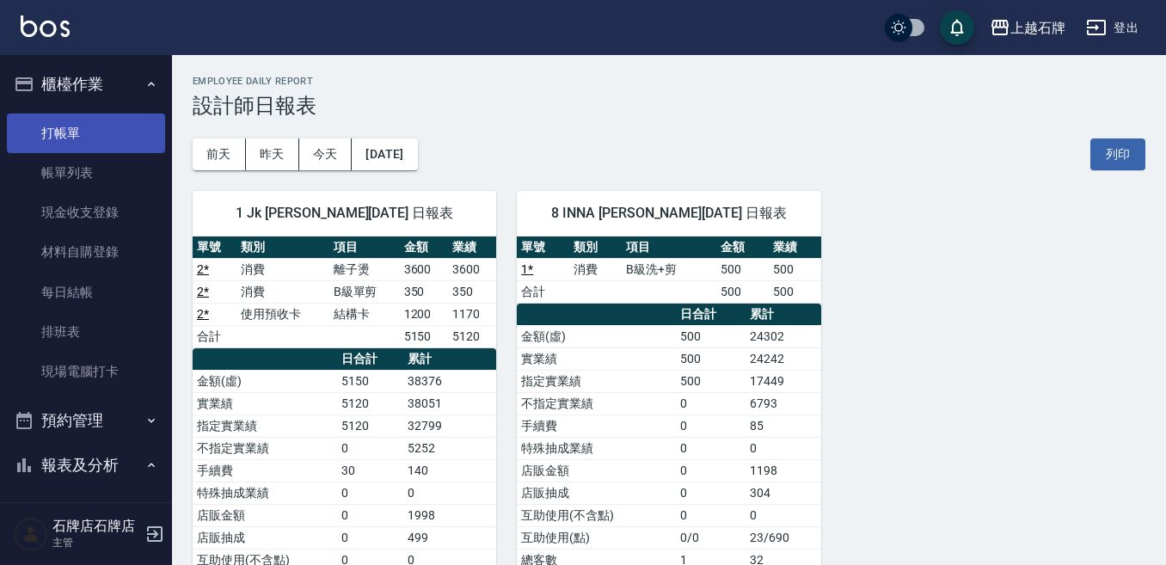
click at [121, 133] on link "打帳單" at bounding box center [86, 134] width 158 height 40
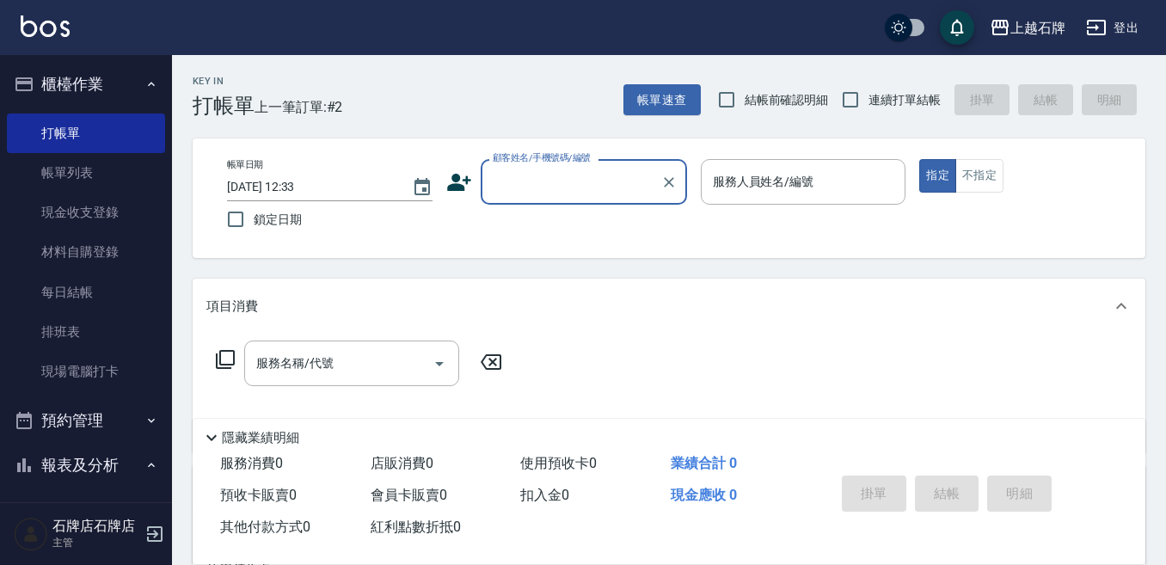
click at [547, 126] on div "Key In 打帳單 上一筆訂單:#2 帳單速查 結帳前確認明細 連續打單結帳 掛單 結帳 明細 帳單日期 [DATE] 12:33 鎖定日期 顧客姓名/手機…" at bounding box center [669, 446] width 994 height 782
